Goal: Navigation & Orientation: Find specific page/section

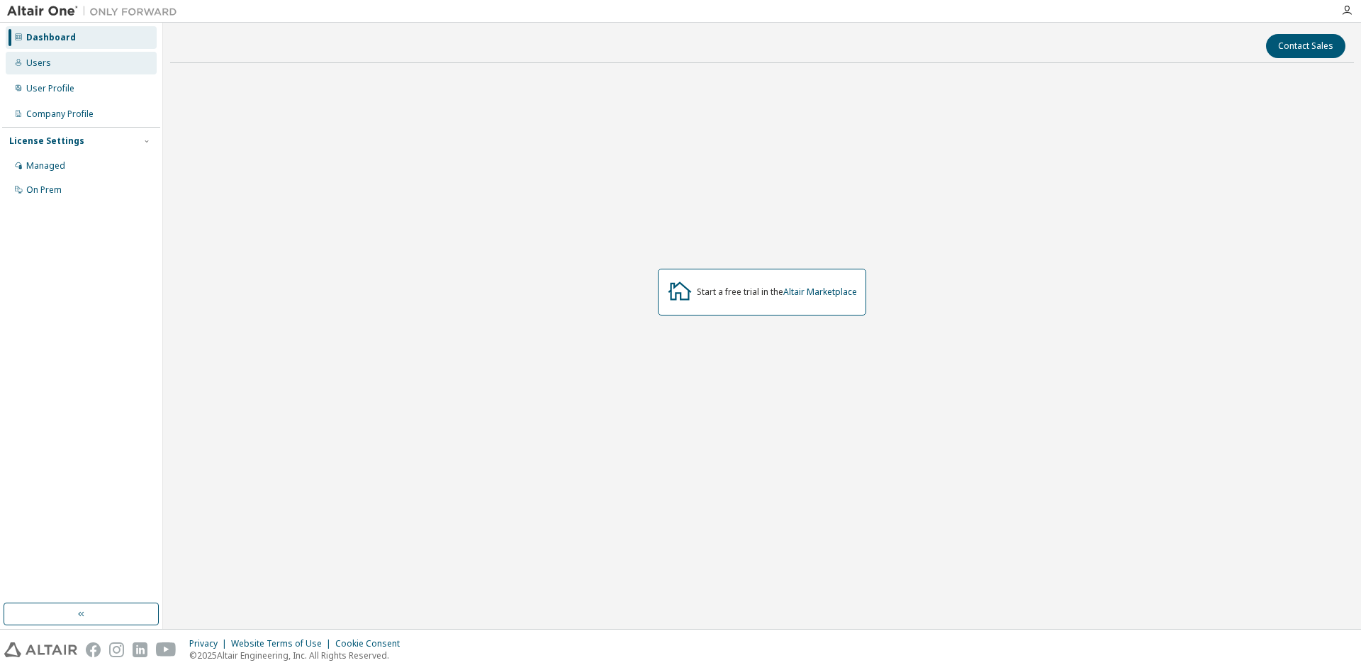
click at [71, 71] on div "Users" at bounding box center [81, 63] width 151 height 23
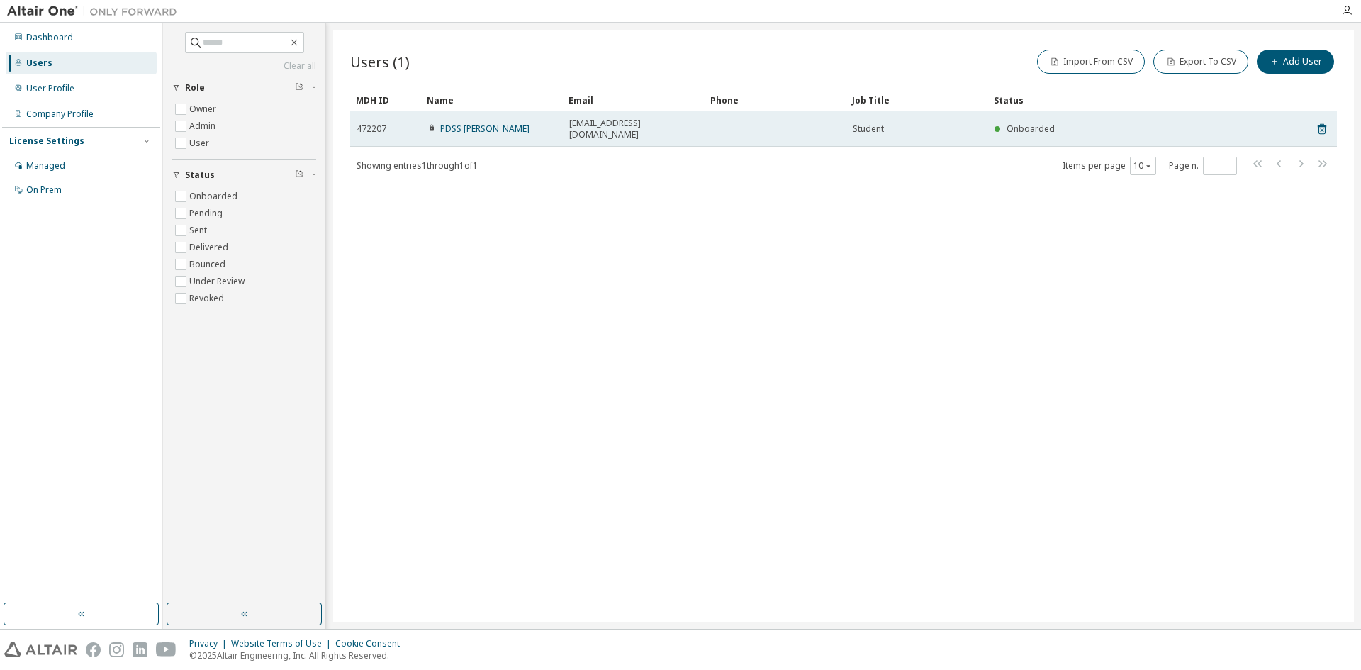
click at [672, 124] on span "[EMAIL_ADDRESS][DOMAIN_NAME]" at bounding box center [633, 129] width 129 height 23
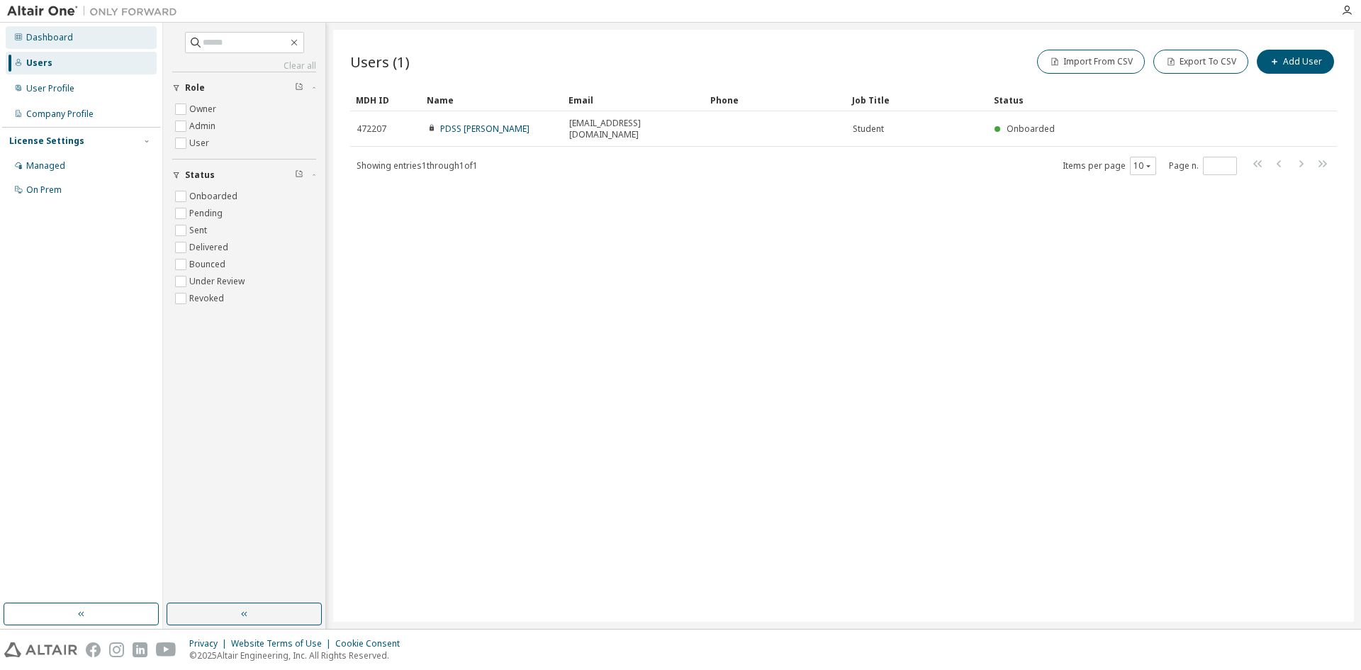
click at [84, 43] on div "Dashboard" at bounding box center [81, 37] width 151 height 23
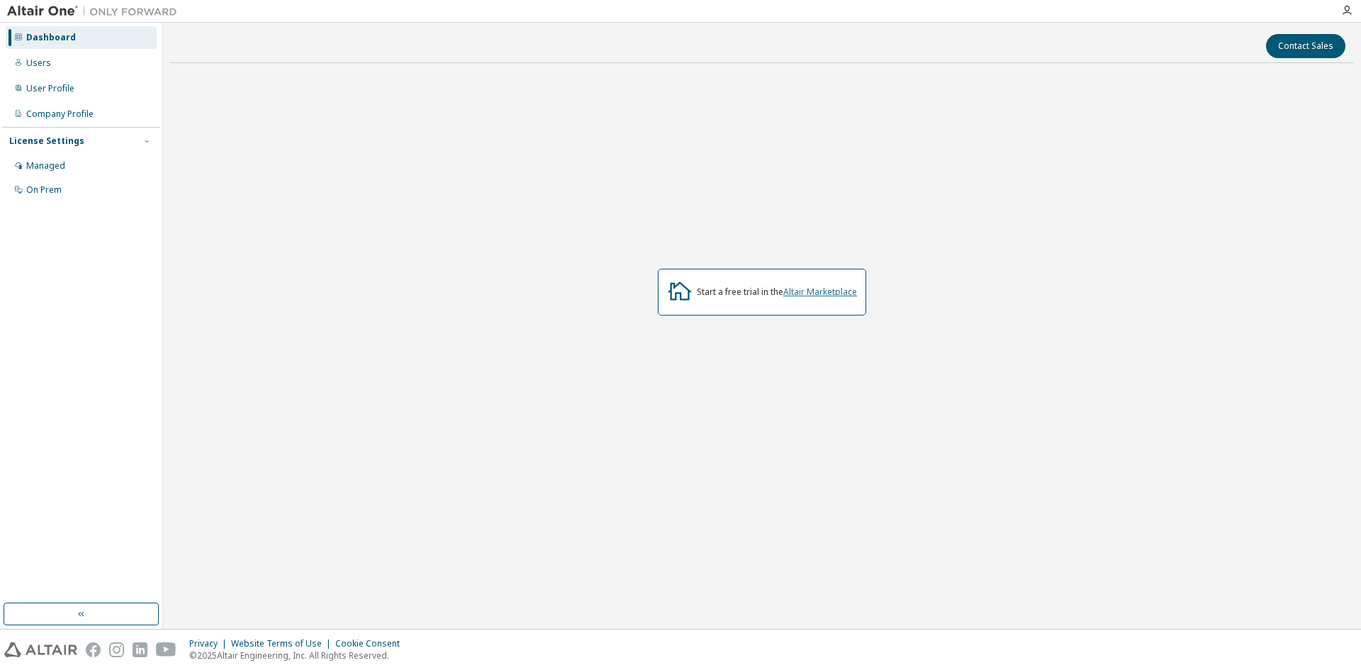
click at [813, 295] on link "Altair Marketplace" at bounding box center [820, 292] width 74 height 12
click at [90, 107] on div "Company Profile" at bounding box center [81, 114] width 151 height 23
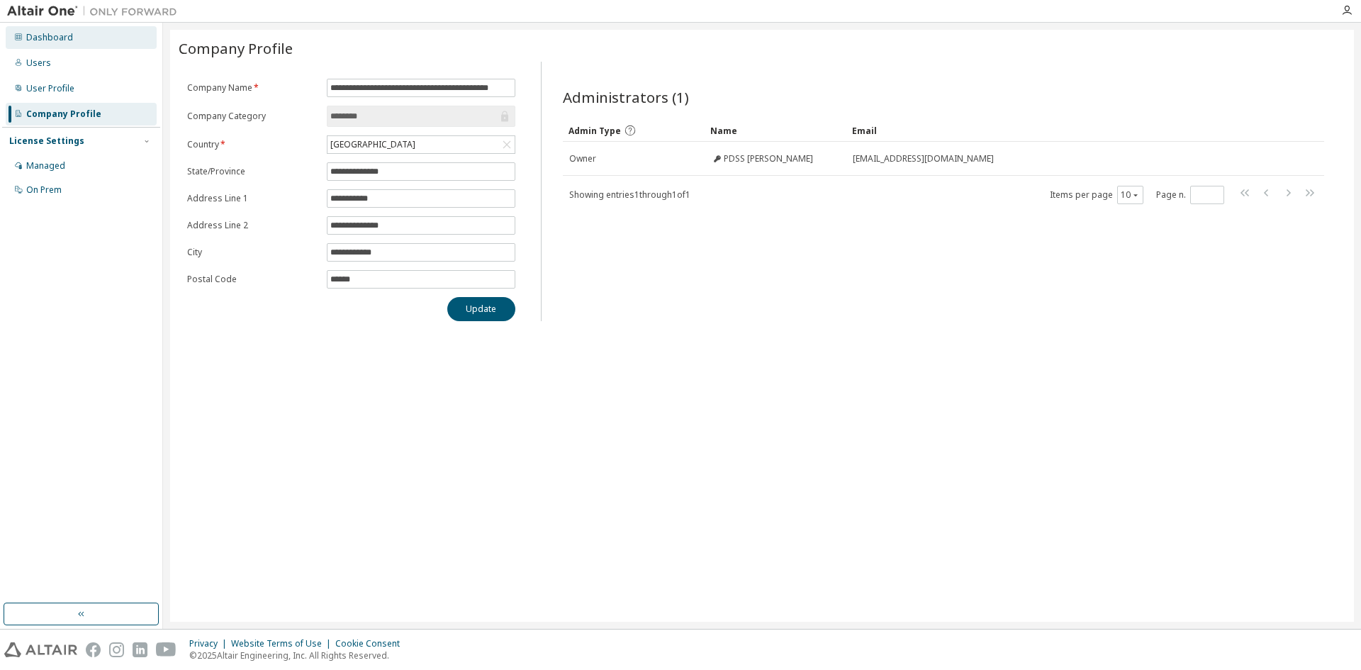
click at [87, 38] on div "Dashboard" at bounding box center [81, 37] width 151 height 23
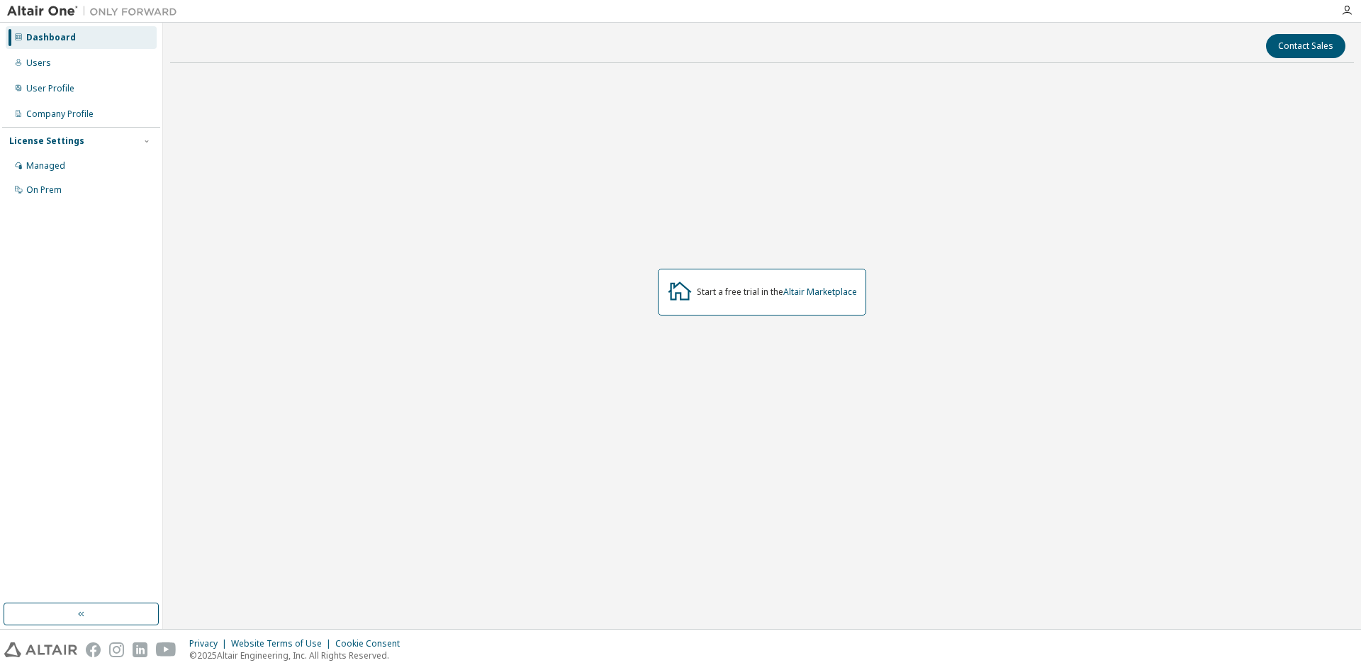
click at [717, 294] on div "Start a free trial in the Altair Marketplace" at bounding box center [777, 291] width 160 height 11
